Goal: Task Accomplishment & Management: Use online tool/utility

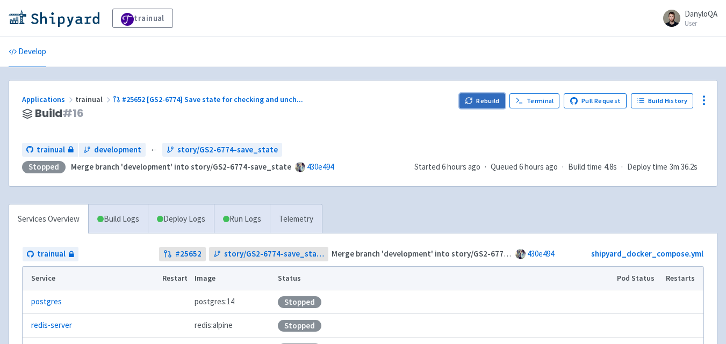
click at [471, 102] on icon "button" at bounding box center [469, 101] width 8 height 8
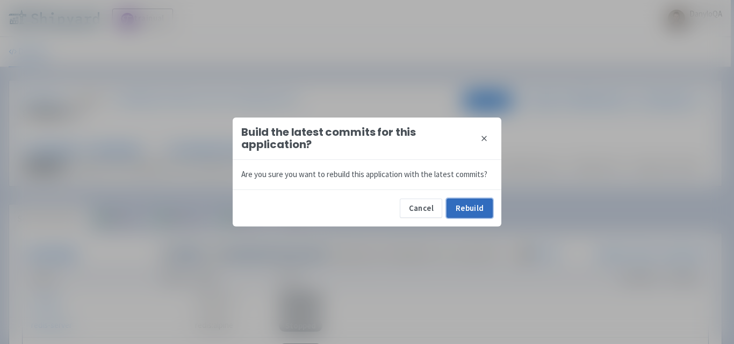
click at [471, 199] on button "Rebuild" at bounding box center [469, 208] width 46 height 19
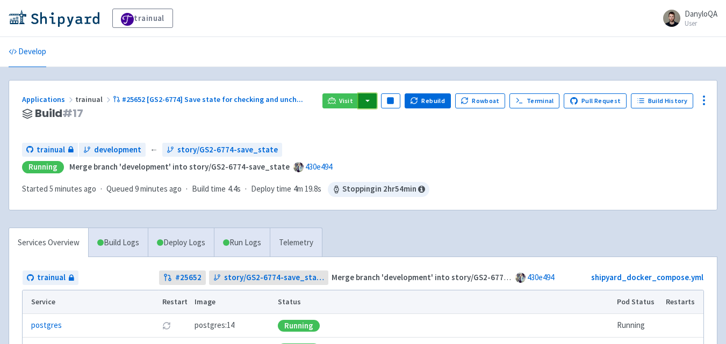
click at [371, 98] on button "button" at bounding box center [367, 100] width 18 height 15
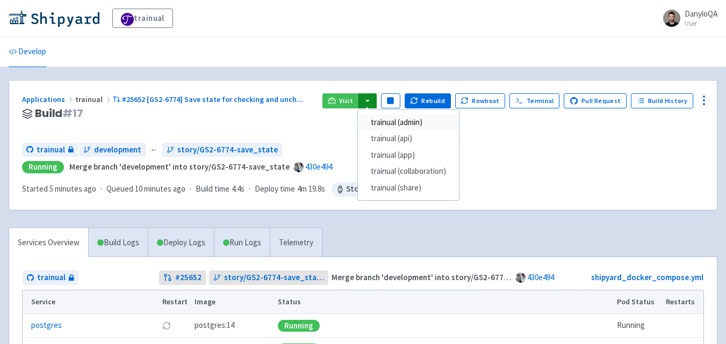
click at [407, 127] on link "trainual (admin)" at bounding box center [408, 122] width 101 height 17
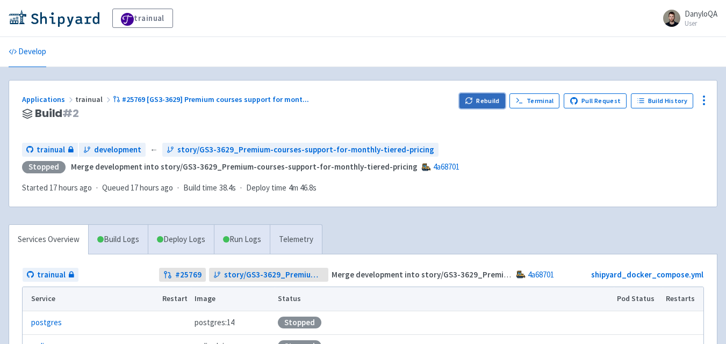
click at [473, 102] on icon "button" at bounding box center [469, 101] width 8 height 8
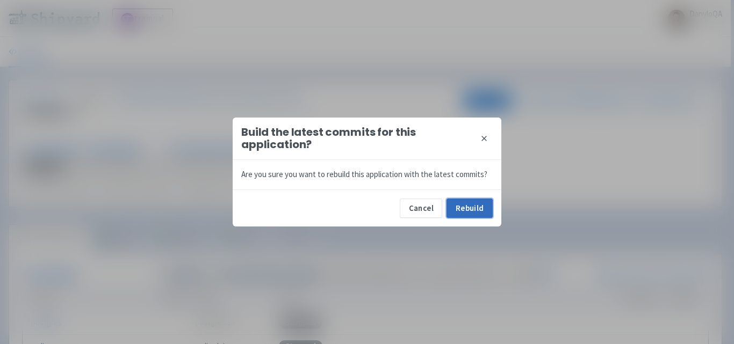
click at [468, 206] on button "Rebuild" at bounding box center [469, 208] width 46 height 19
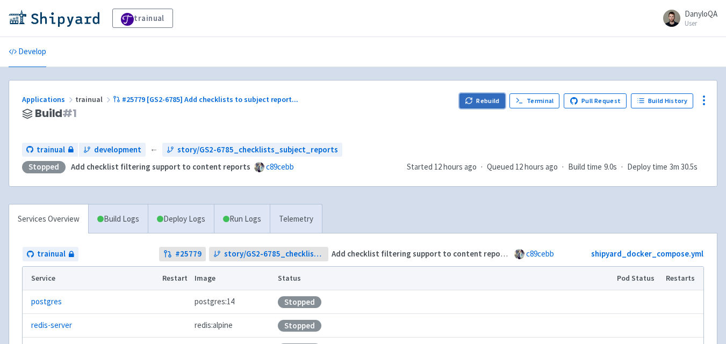
click at [480, 102] on button "Rebuild" at bounding box center [482, 100] width 46 height 15
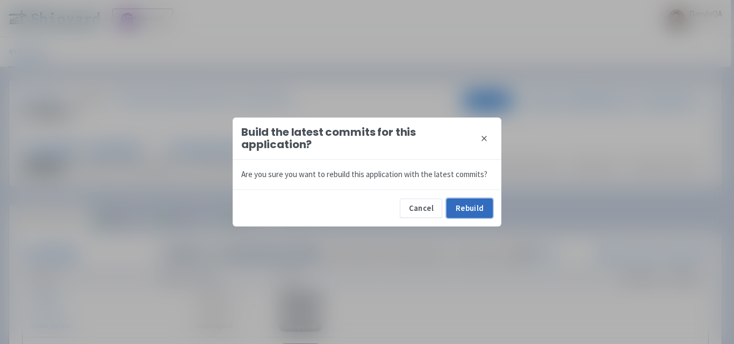
click at [466, 209] on button "Rebuild" at bounding box center [469, 208] width 46 height 19
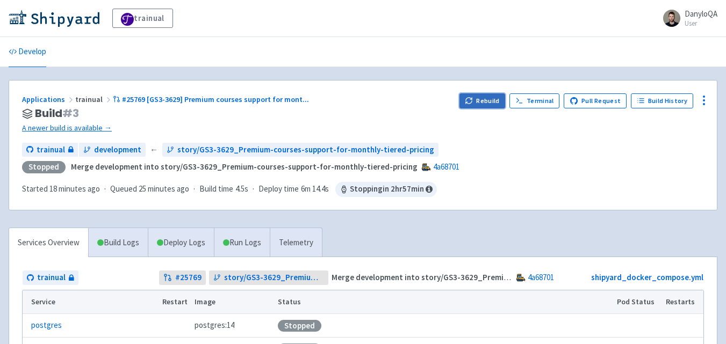
click at [488, 101] on button "Rebuild" at bounding box center [482, 100] width 46 height 15
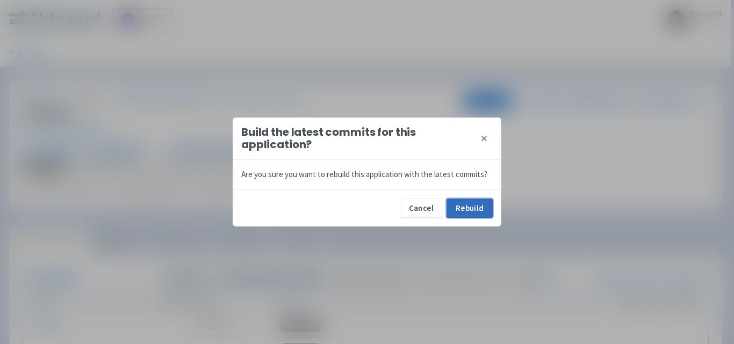
click at [474, 216] on button "Rebuild" at bounding box center [469, 208] width 46 height 19
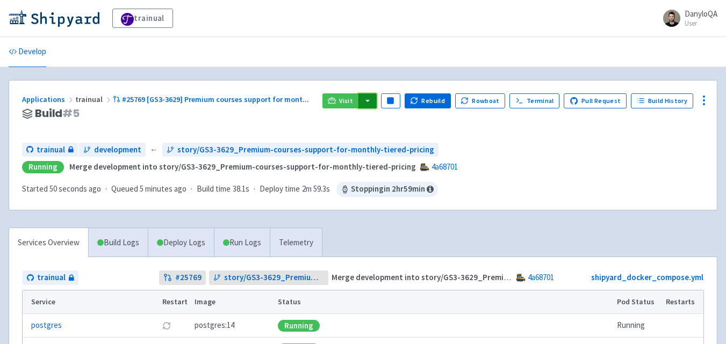
click at [374, 103] on button "button" at bounding box center [367, 100] width 18 height 15
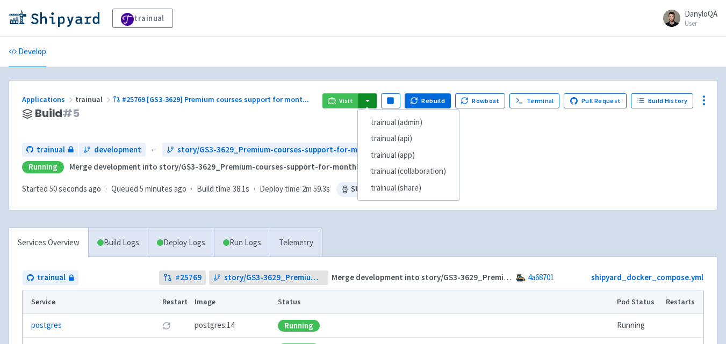
click at [489, 131] on div "Visit trainual (admin) trainual (api) trainual (app) trainual (collaboration) t…" at bounding box center [512, 113] width 381 height 41
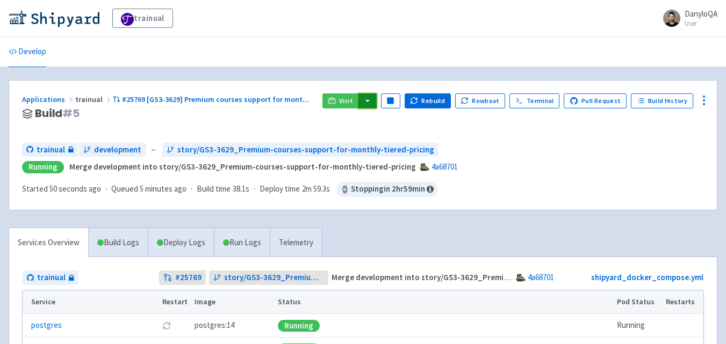
click at [372, 99] on button "button" at bounding box center [367, 100] width 18 height 15
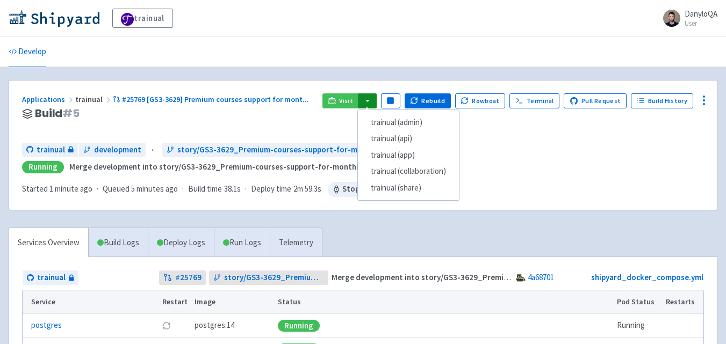
click at [606, 156] on div "trainual development ← story/GS3-3629_Premium-courses-support-for-monthly-tiere…" at bounding box center [363, 150] width 682 height 15
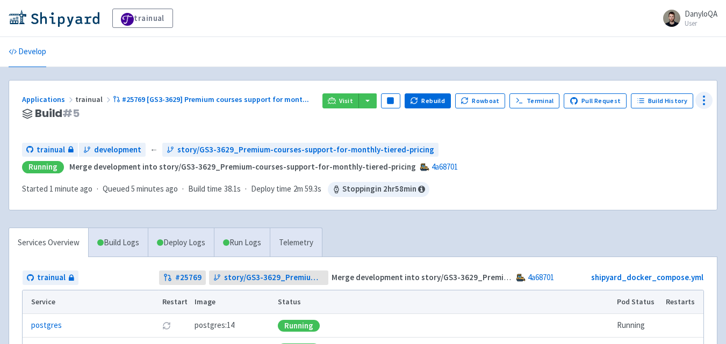
click at [705, 94] on icon at bounding box center [703, 100] width 13 height 13
click at [663, 182] on span "Env Vars" at bounding box center [662, 182] width 71 height 15
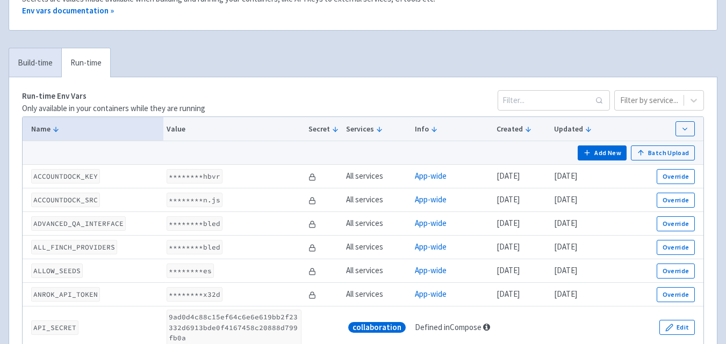
scroll to position [125, 0]
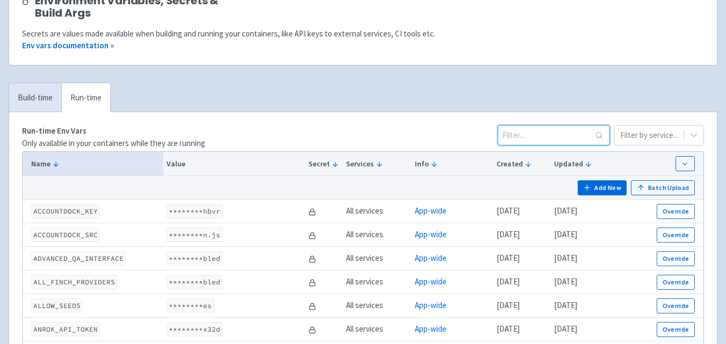
click at [536, 136] on input at bounding box center [553, 135] width 112 height 20
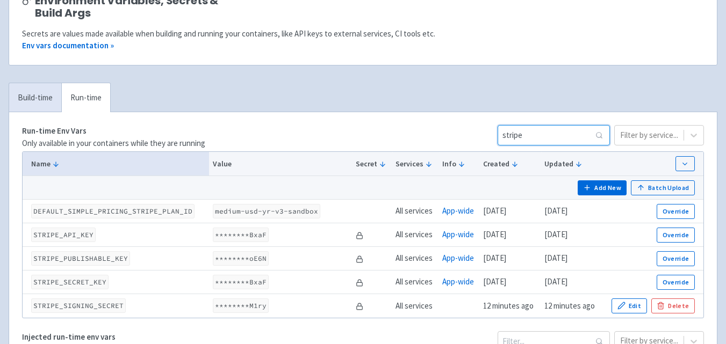
type input "stripe"
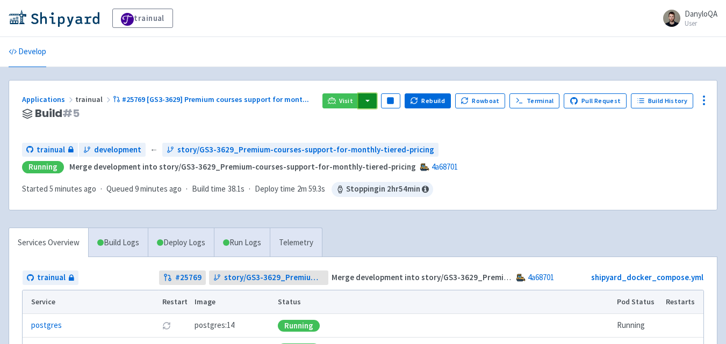
click at [369, 97] on button "button" at bounding box center [367, 100] width 18 height 15
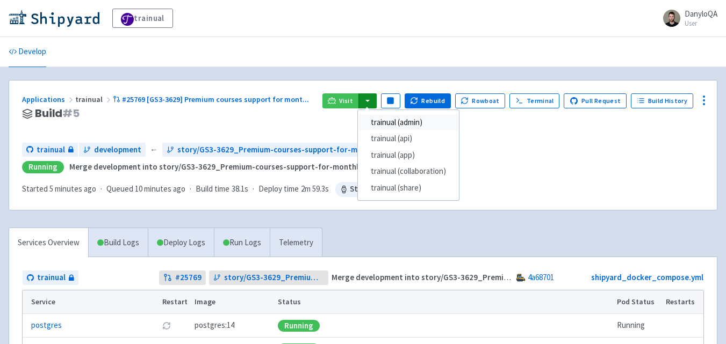
click at [396, 124] on link "trainual (admin)" at bounding box center [408, 122] width 101 height 17
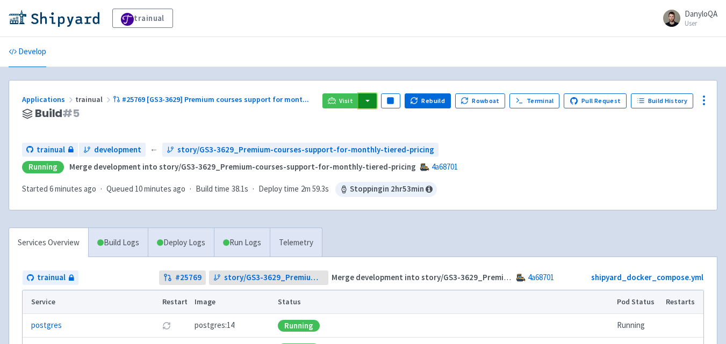
click at [375, 104] on button "button" at bounding box center [367, 100] width 18 height 15
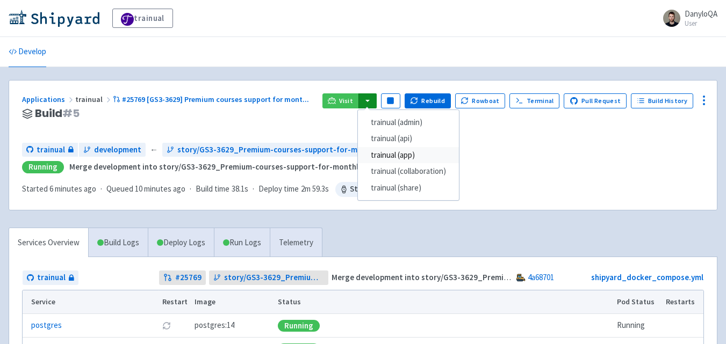
click at [410, 156] on link "trainual (app)" at bounding box center [408, 155] width 101 height 17
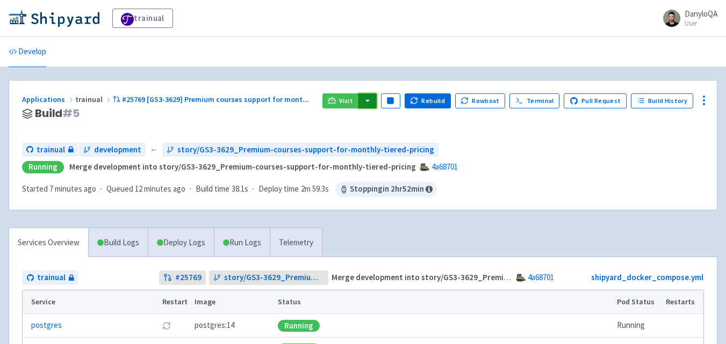
click at [374, 99] on button "button" at bounding box center [367, 100] width 18 height 15
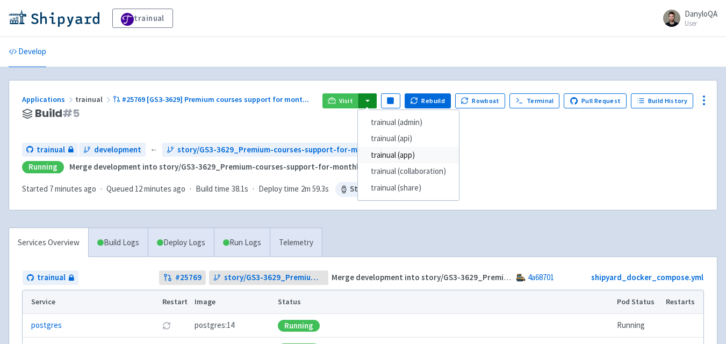
click at [415, 155] on link "trainual (app)" at bounding box center [408, 155] width 101 height 17
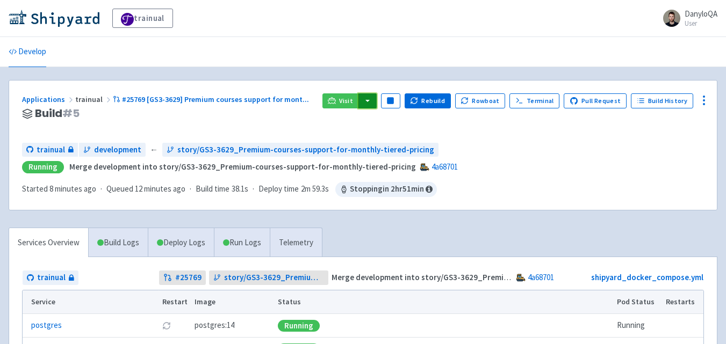
click at [373, 104] on button "button" at bounding box center [367, 100] width 18 height 15
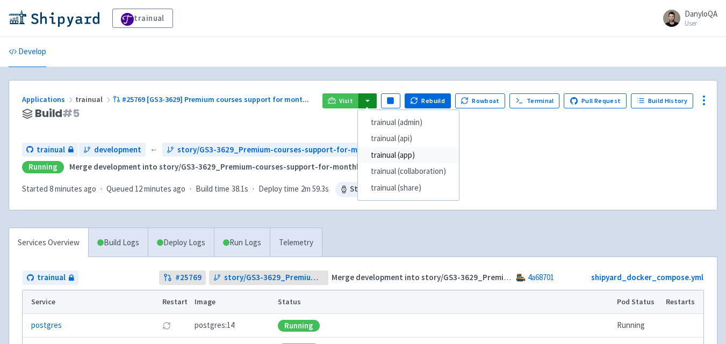
click at [404, 157] on link "trainual (app)" at bounding box center [408, 155] width 101 height 17
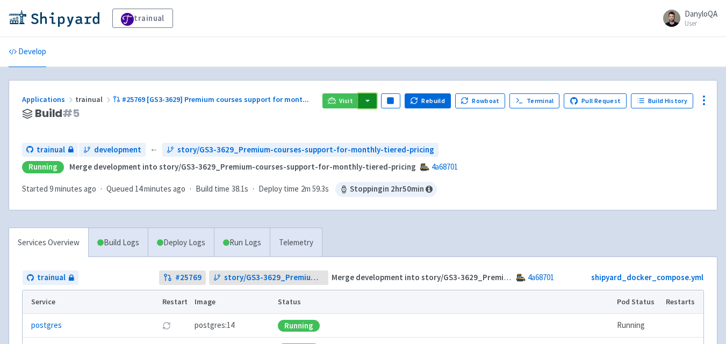
click at [371, 103] on button "button" at bounding box center [367, 100] width 18 height 15
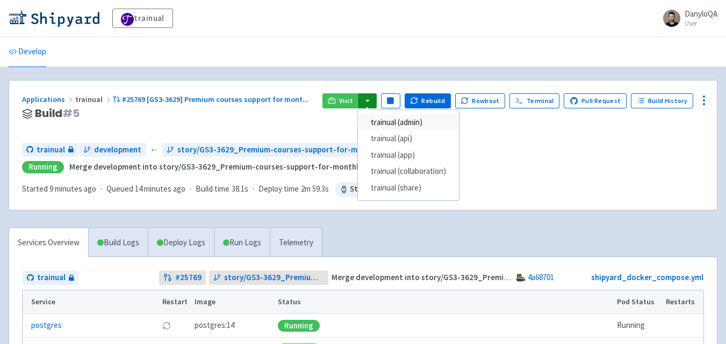
click at [413, 126] on link "trainual (admin)" at bounding box center [408, 122] width 101 height 17
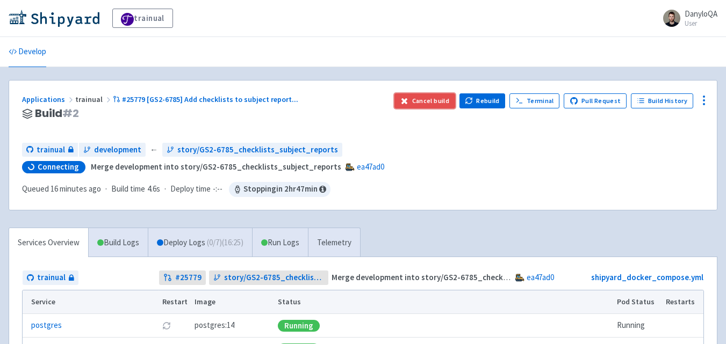
click at [428, 106] on button "Cancel build" at bounding box center [424, 100] width 61 height 15
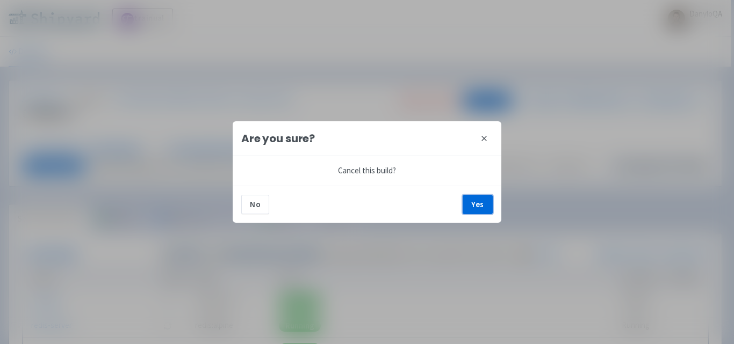
click at [475, 203] on button "Yes" at bounding box center [477, 204] width 30 height 19
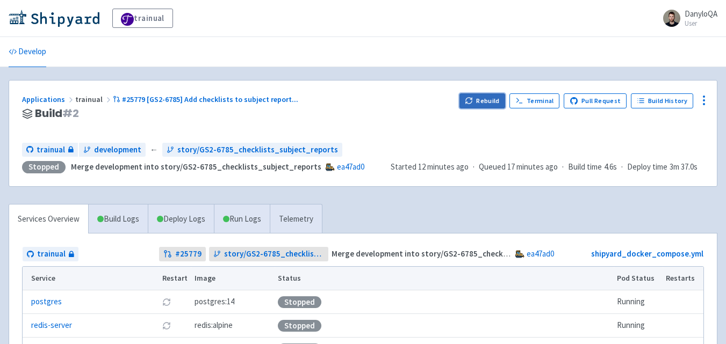
click at [472, 99] on icon "button" at bounding box center [469, 99] width 6 height 3
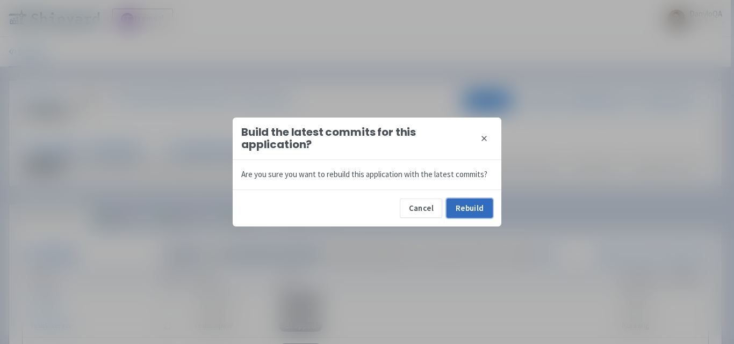
click at [475, 207] on button "Rebuild" at bounding box center [469, 208] width 46 height 19
